Goal: Find contact information: Find contact information

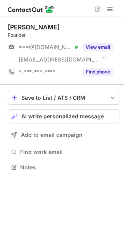
scroll to position [162, 124]
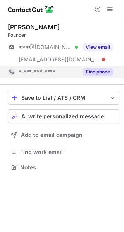
click at [100, 70] on button "Find phone" at bounding box center [98, 72] width 31 height 8
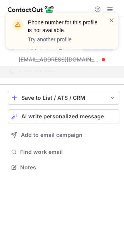
click at [112, 19] on span at bounding box center [111, 20] width 6 height 8
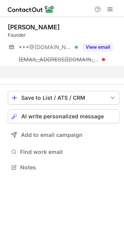
scroll to position [150, 124]
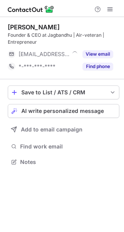
scroll to position [157, 124]
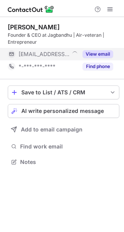
click at [109, 57] on button "View email" at bounding box center [98, 54] width 31 height 8
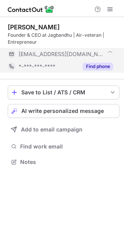
click at [105, 64] on button "Find phone" at bounding box center [98, 67] width 31 height 8
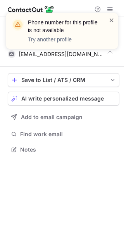
scroll to position [144, 124]
click at [111, 21] on span at bounding box center [111, 20] width 6 height 8
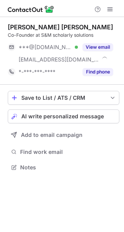
scroll to position [162, 124]
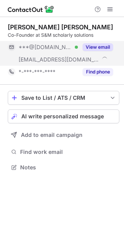
click at [101, 48] on button "View email" at bounding box center [98, 47] width 31 height 8
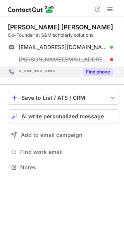
click at [102, 71] on button "Find phone" at bounding box center [98, 72] width 31 height 8
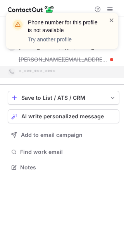
click at [110, 19] on span at bounding box center [111, 20] width 6 height 8
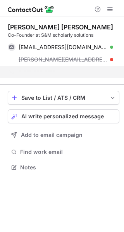
scroll to position [150, 124]
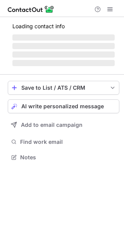
scroll to position [157, 124]
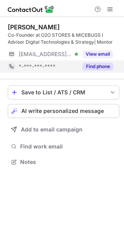
click at [91, 66] on button "Find phone" at bounding box center [98, 67] width 31 height 8
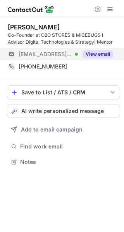
click at [95, 51] on button "View email" at bounding box center [98, 54] width 31 height 8
